Goal: Find contact information: Obtain details needed to contact an individual or organization

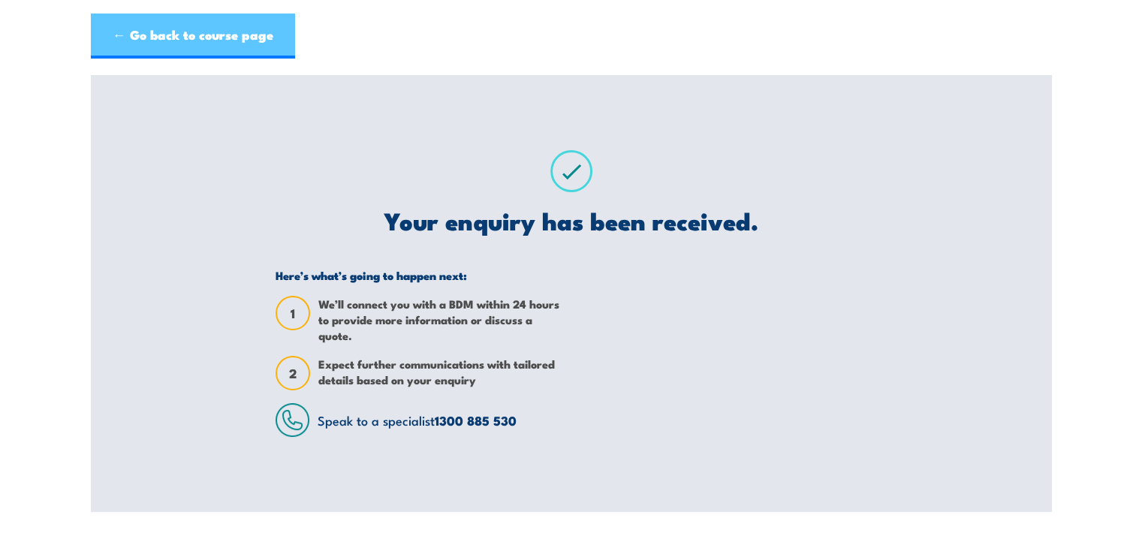
click at [207, 38] on link "← Go back to course page" at bounding box center [193, 36] width 204 height 45
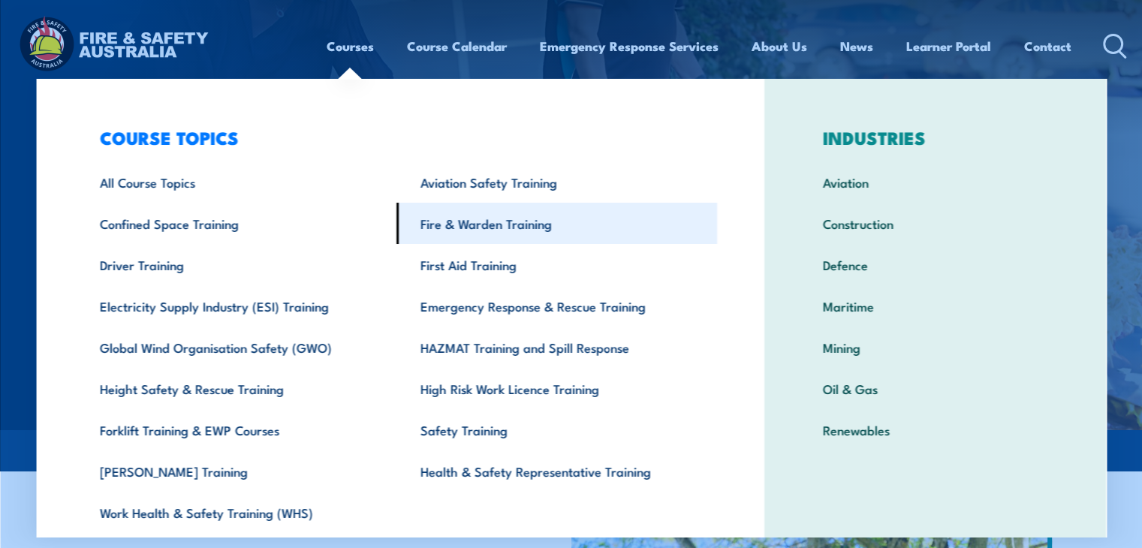
click at [458, 240] on link "Fire & Warden Training" at bounding box center [556, 223] width 321 height 41
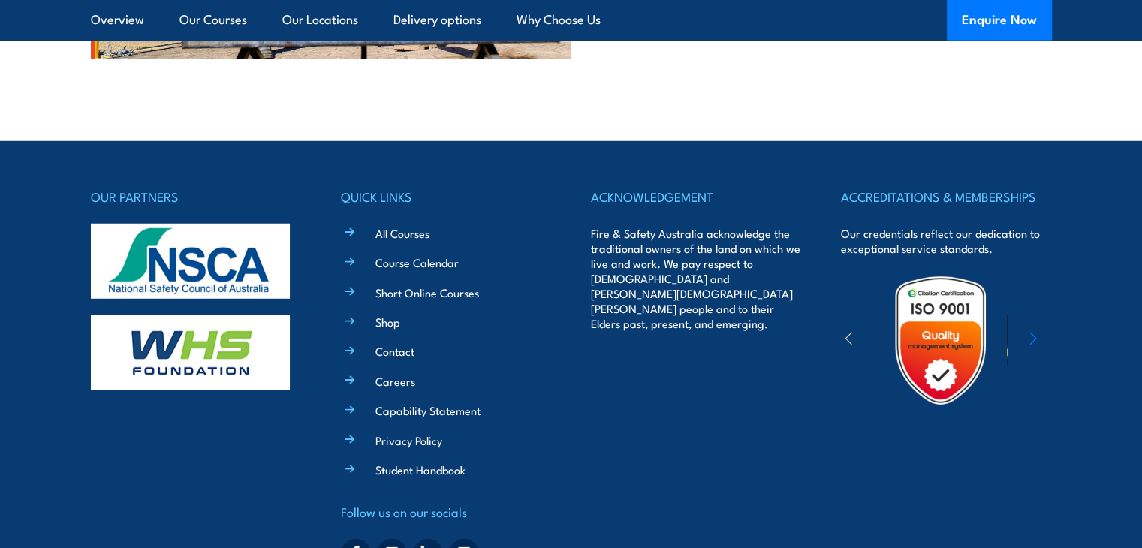
scroll to position [4201, 0]
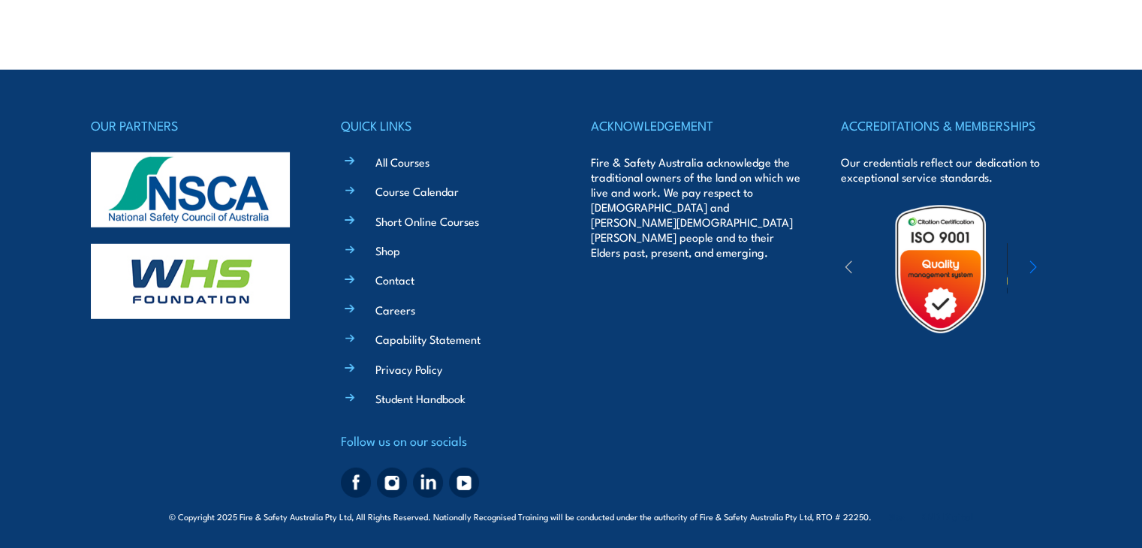
click at [1033, 269] on icon "button" at bounding box center [1033, 267] width 8 height 15
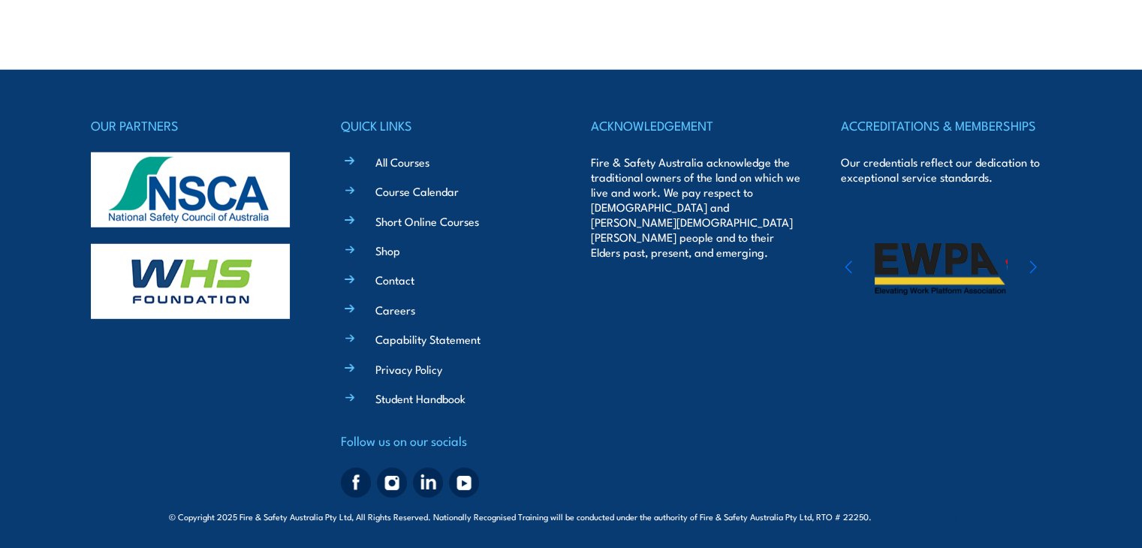
click at [1033, 270] on icon "button" at bounding box center [1033, 267] width 8 height 15
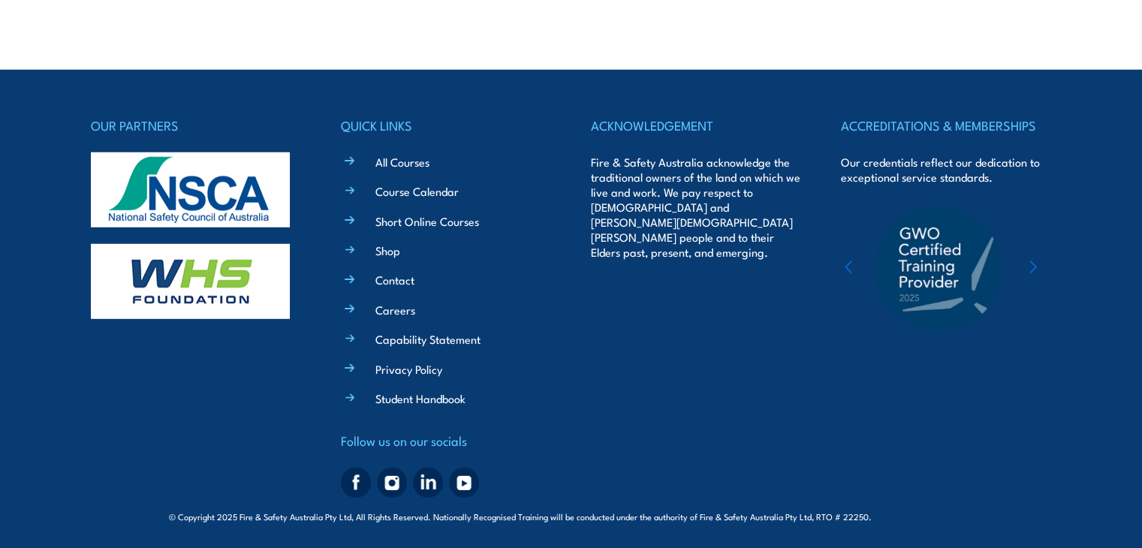
click at [1032, 270] on icon "button" at bounding box center [1033, 267] width 6 height 12
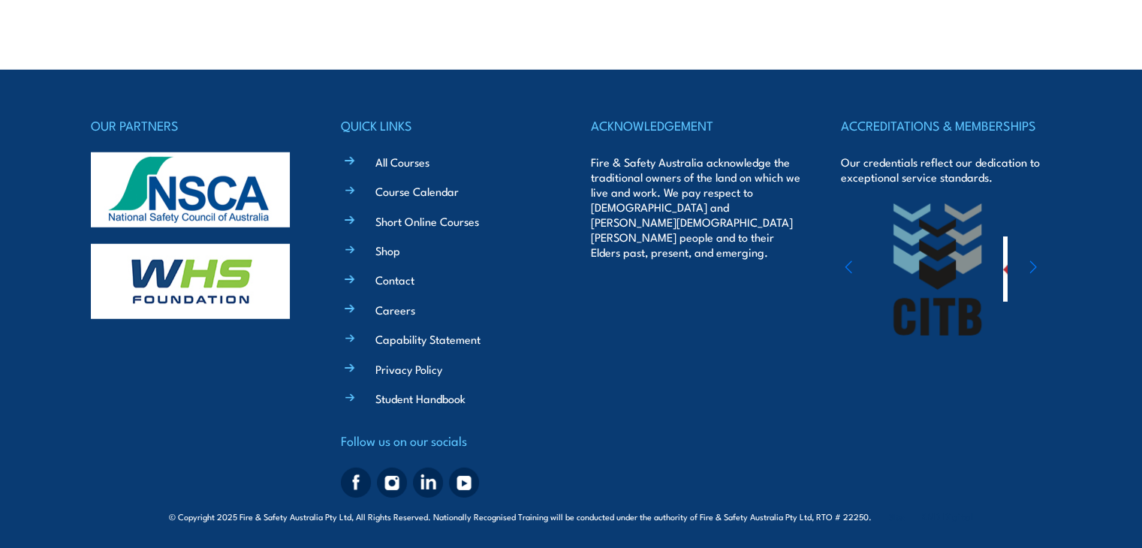
click at [1032, 270] on icon "button" at bounding box center [1033, 267] width 6 height 12
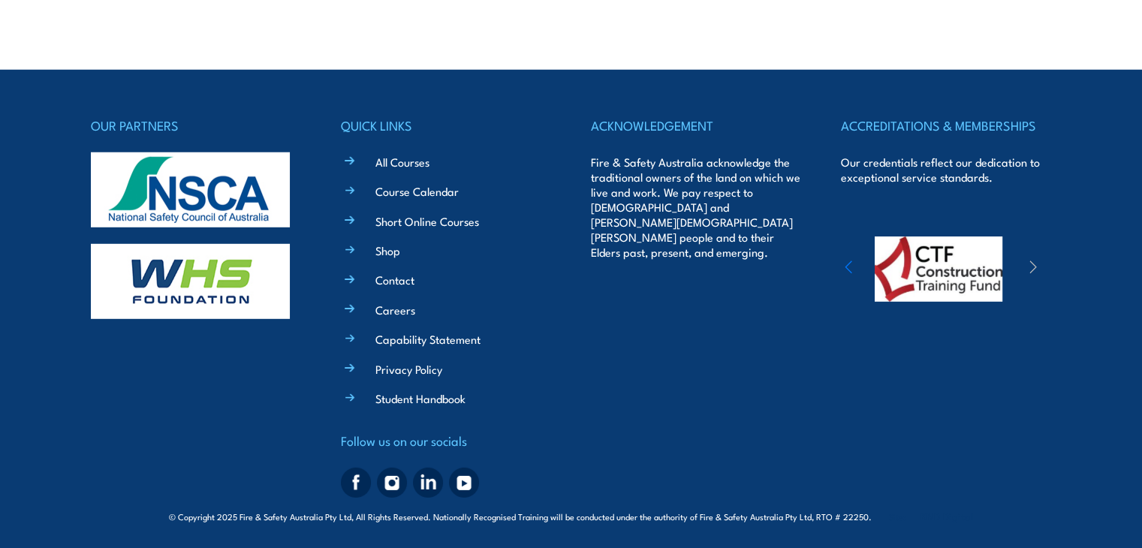
click at [1032, 270] on icon "button" at bounding box center [1033, 267] width 6 height 12
click at [847, 264] on icon "button" at bounding box center [849, 267] width 8 height 15
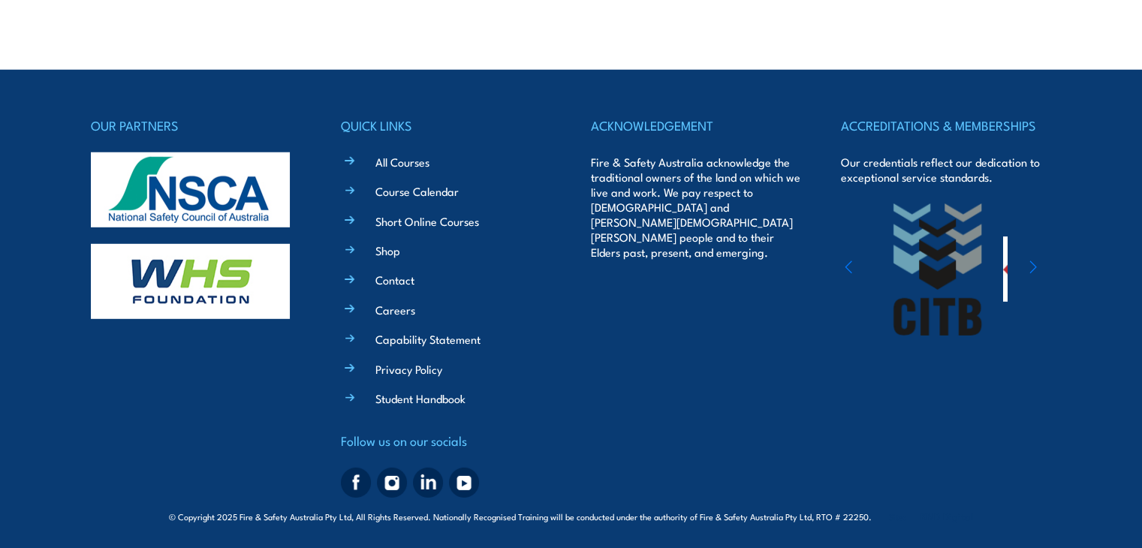
click at [847, 263] on icon "button" at bounding box center [849, 267] width 8 height 15
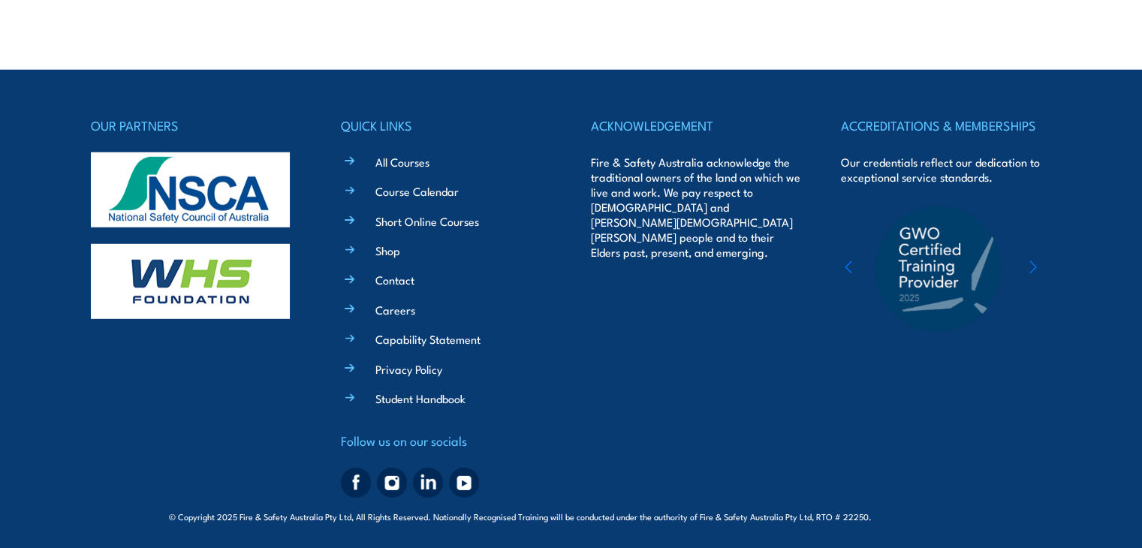
click at [847, 263] on icon "button" at bounding box center [849, 267] width 8 height 15
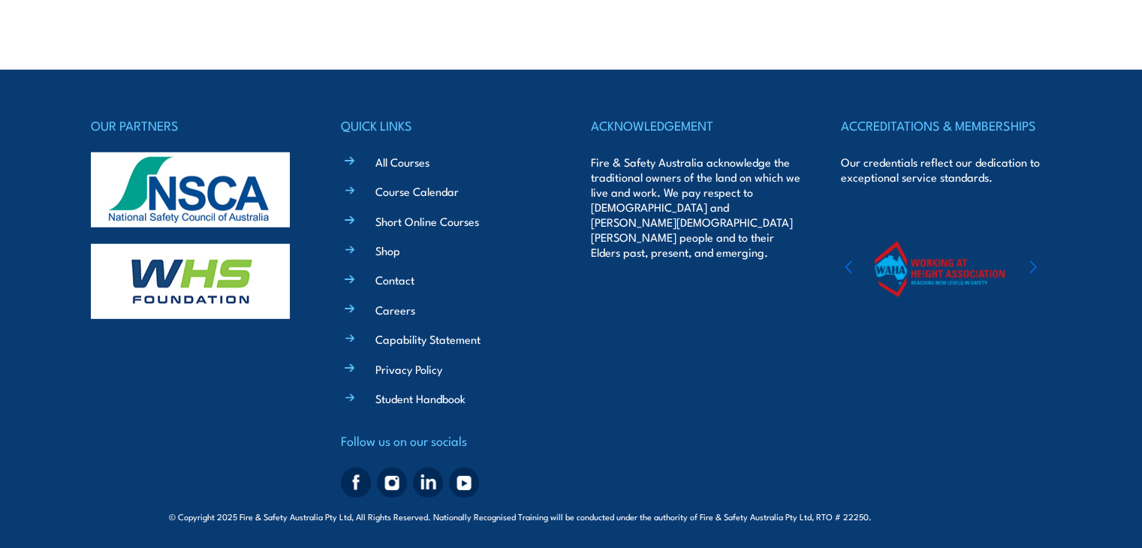
click at [847, 263] on icon "button" at bounding box center [849, 267] width 8 height 15
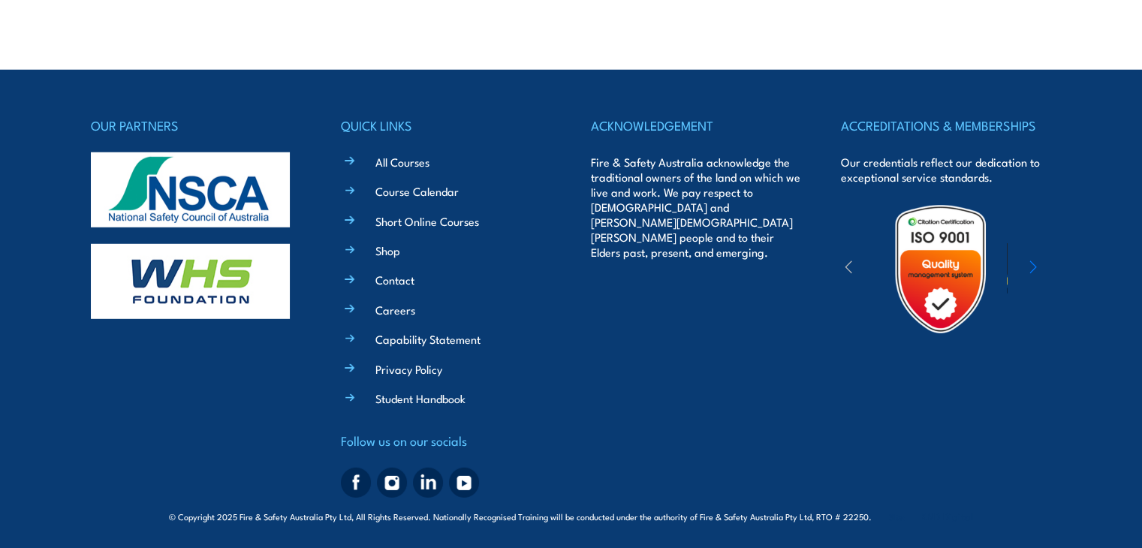
click at [847, 263] on icon "button" at bounding box center [849, 267] width 8 height 15
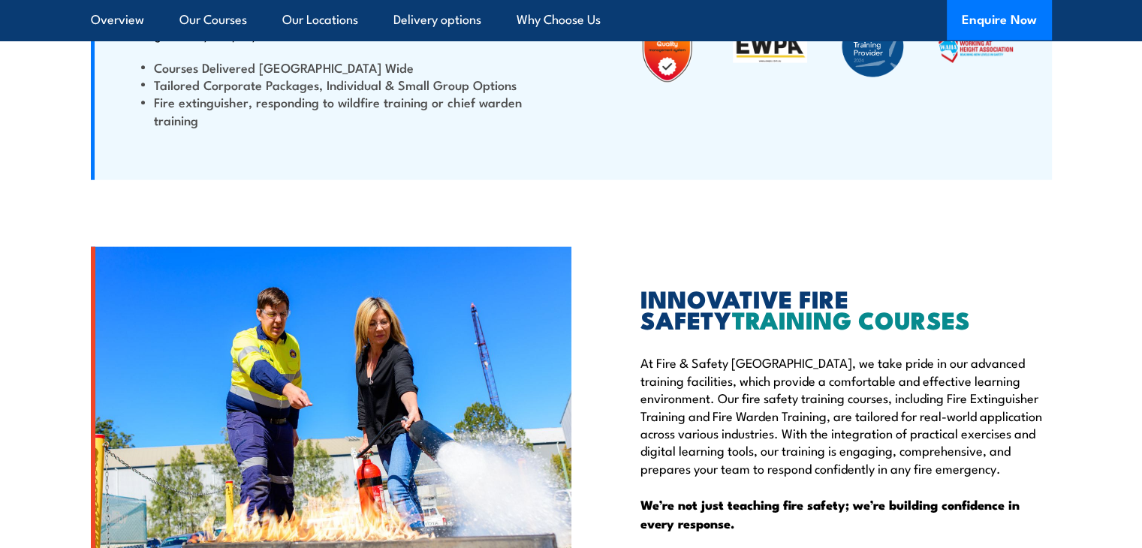
scroll to position [0, 0]
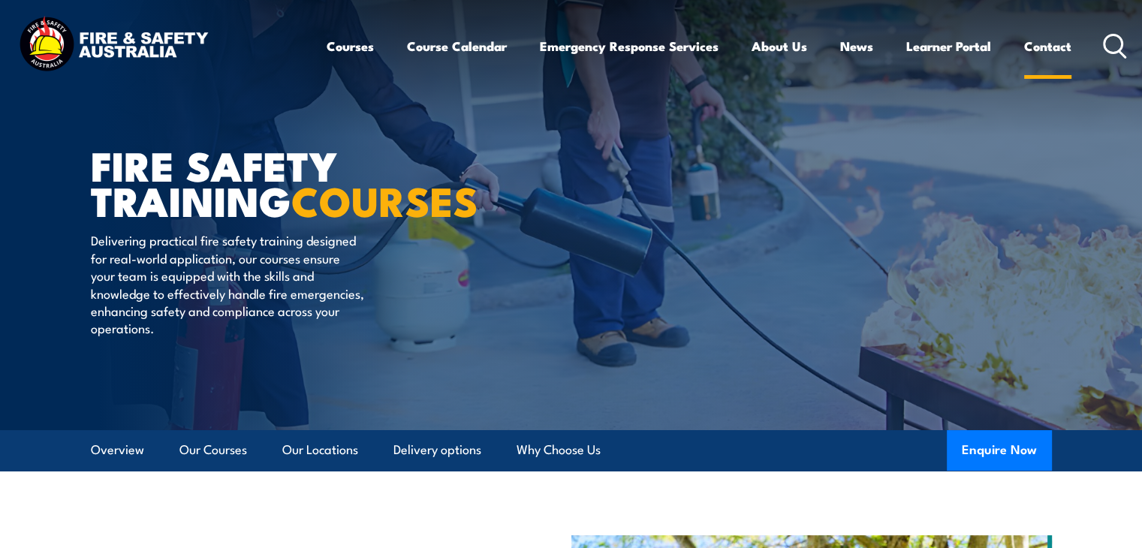
click at [1030, 49] on link "Contact" at bounding box center [1047, 46] width 47 height 40
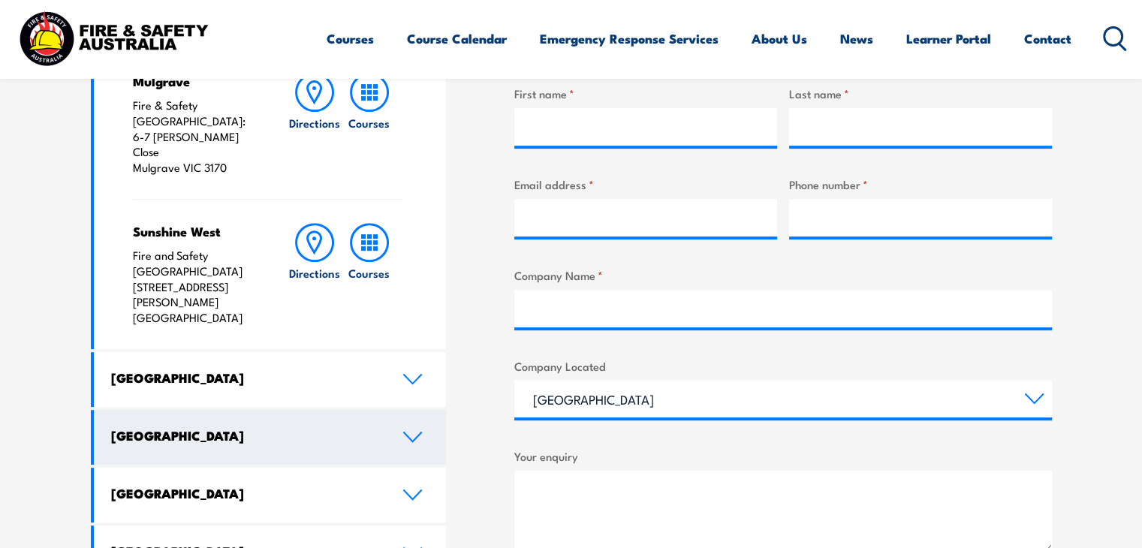
scroll to position [826, 0]
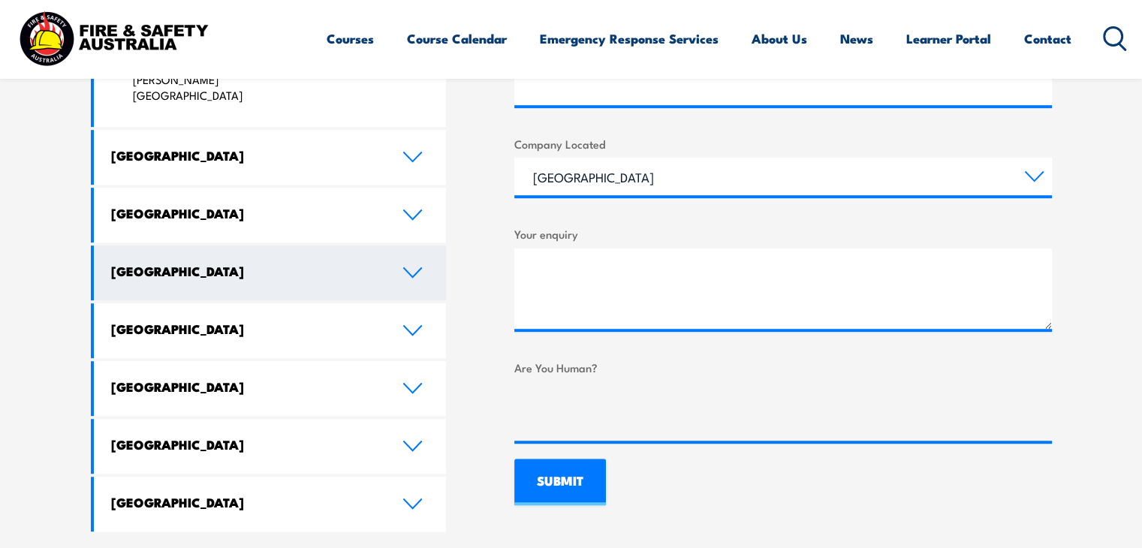
click at [417, 246] on link "[GEOGRAPHIC_DATA]" at bounding box center [270, 273] width 353 height 55
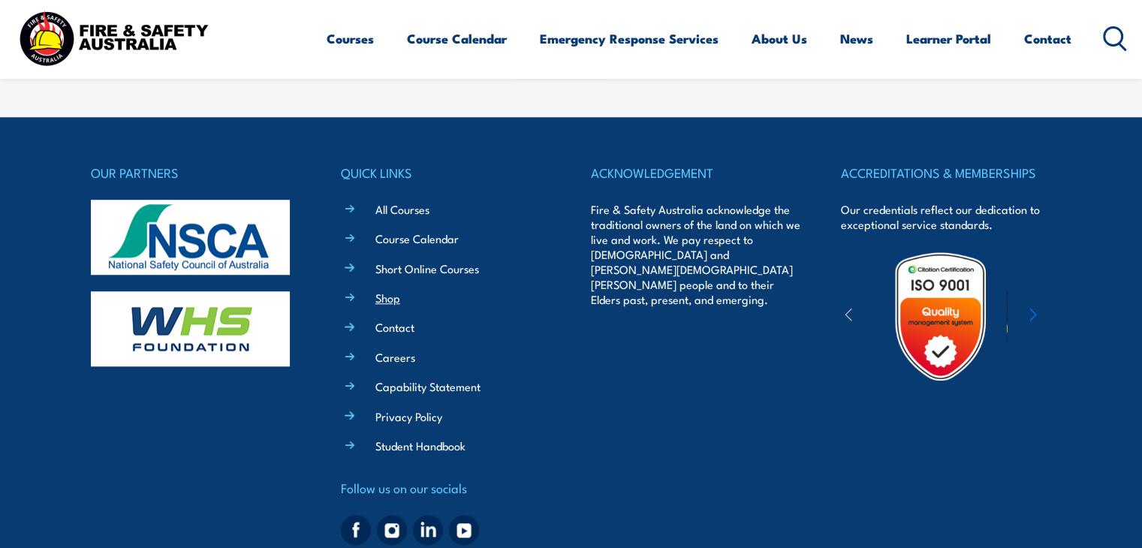
scroll to position [1303, 0]
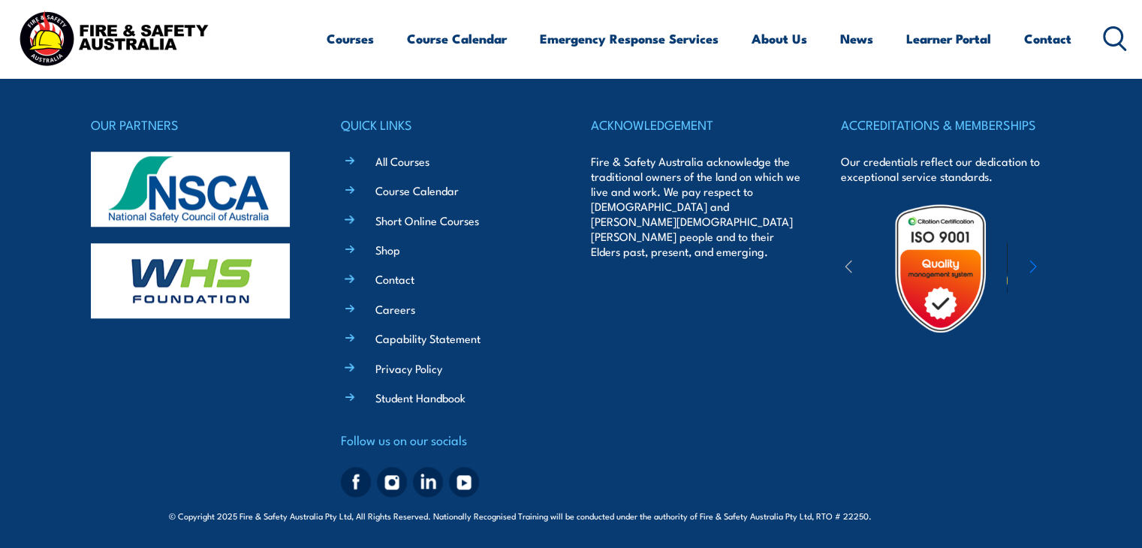
click at [1028, 262] on div at bounding box center [941, 269] width 200 height 132
click at [1028, 264] on div at bounding box center [941, 269] width 200 height 132
click at [1034, 270] on icon "button" at bounding box center [1033, 266] width 8 height 15
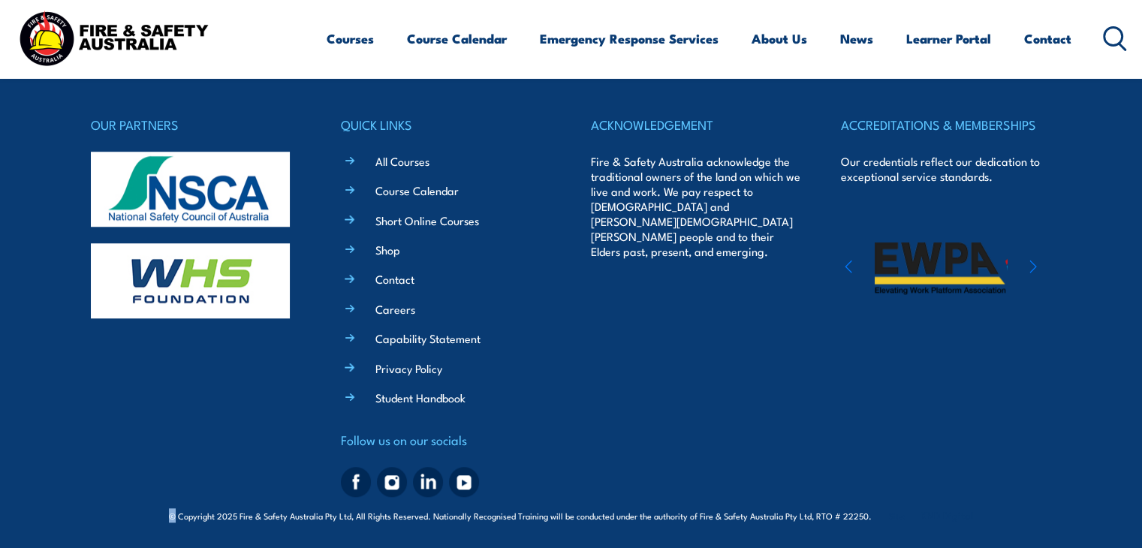
click at [1034, 270] on icon "button" at bounding box center [1033, 266] width 8 height 15
click at [1034, 268] on icon "button" at bounding box center [1033, 267] width 6 height 12
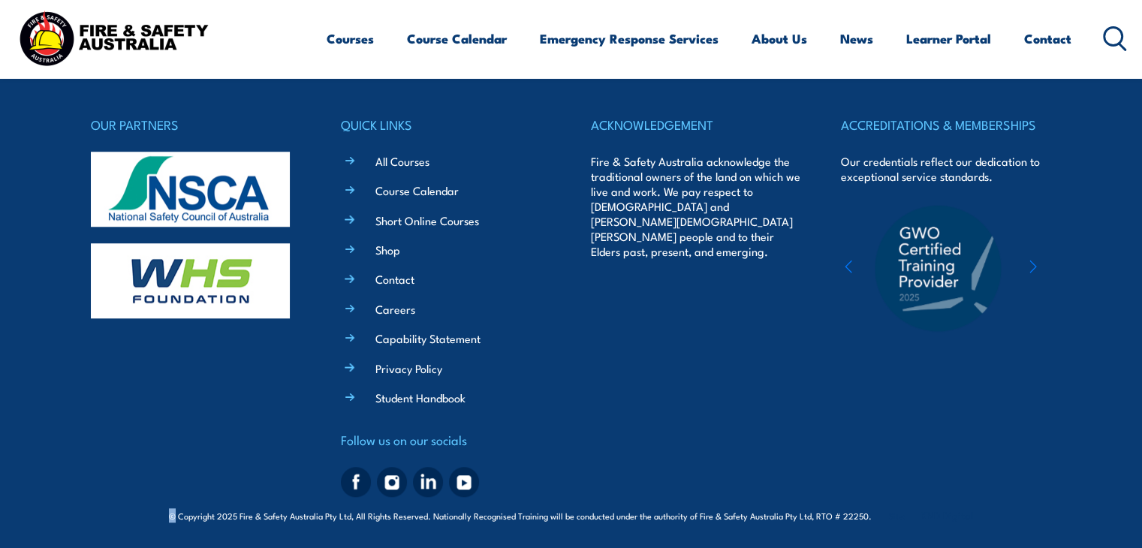
click at [1034, 269] on icon "button" at bounding box center [1033, 266] width 8 height 15
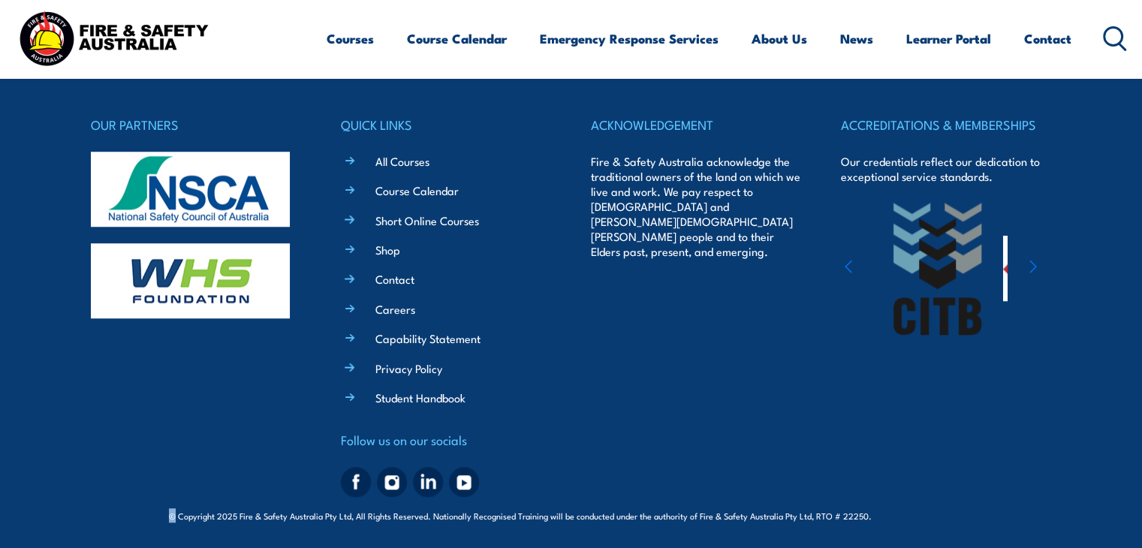
click at [1034, 269] on icon "button" at bounding box center [1033, 266] width 8 height 15
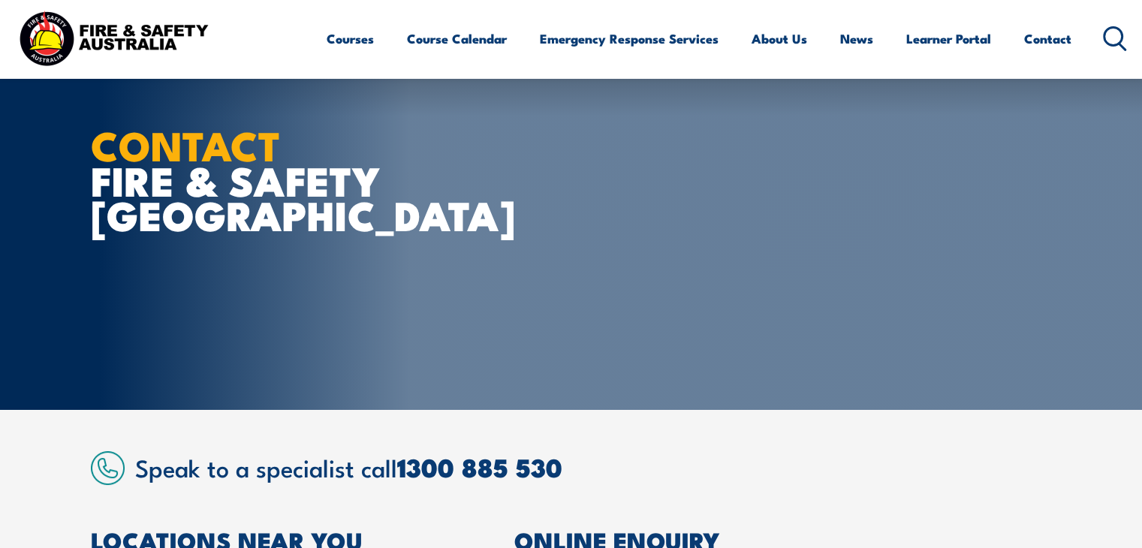
scroll to position [0, 0]
